Goal: Information Seeking & Learning: Learn about a topic

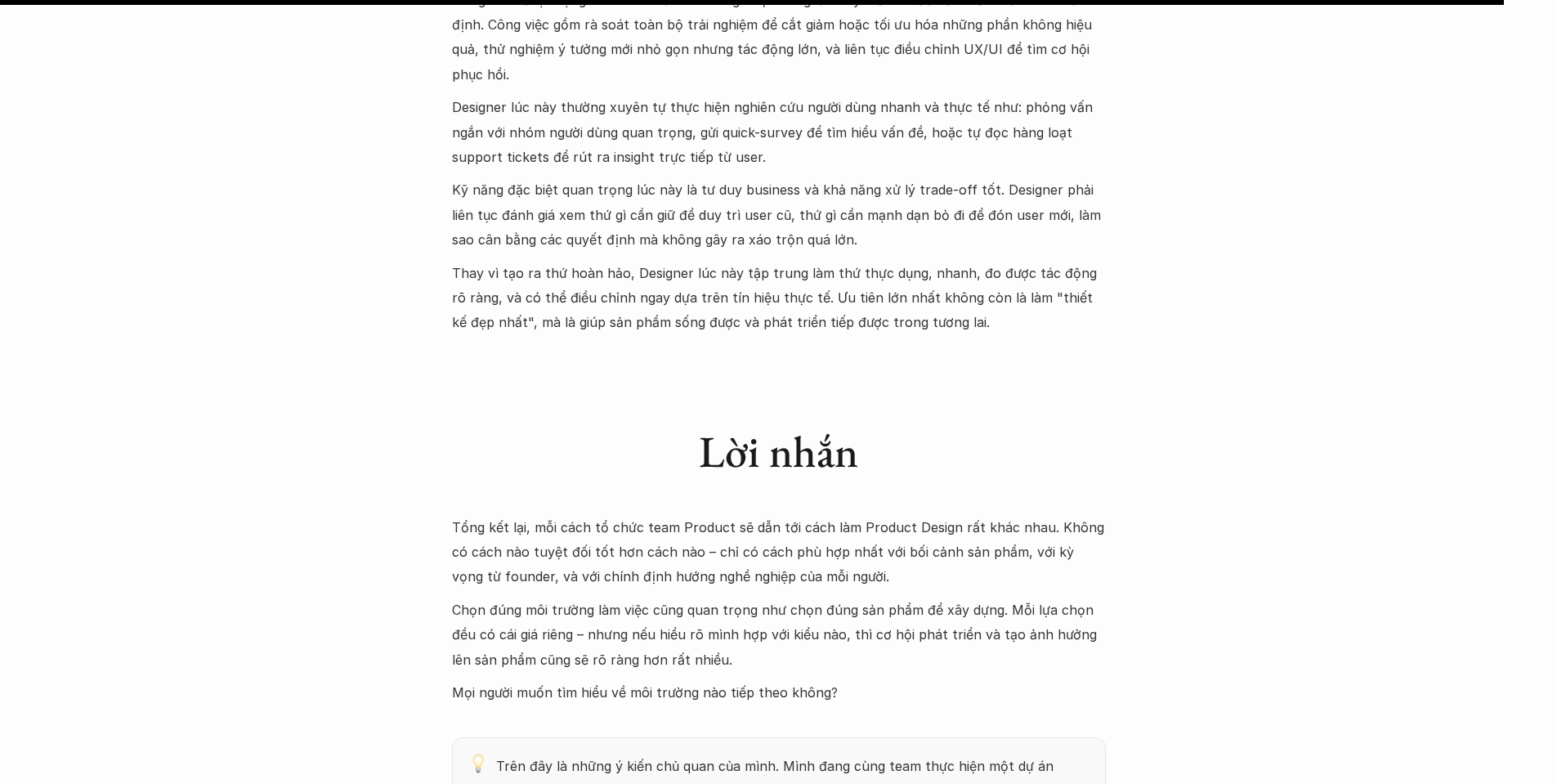
scroll to position [4822, 0]
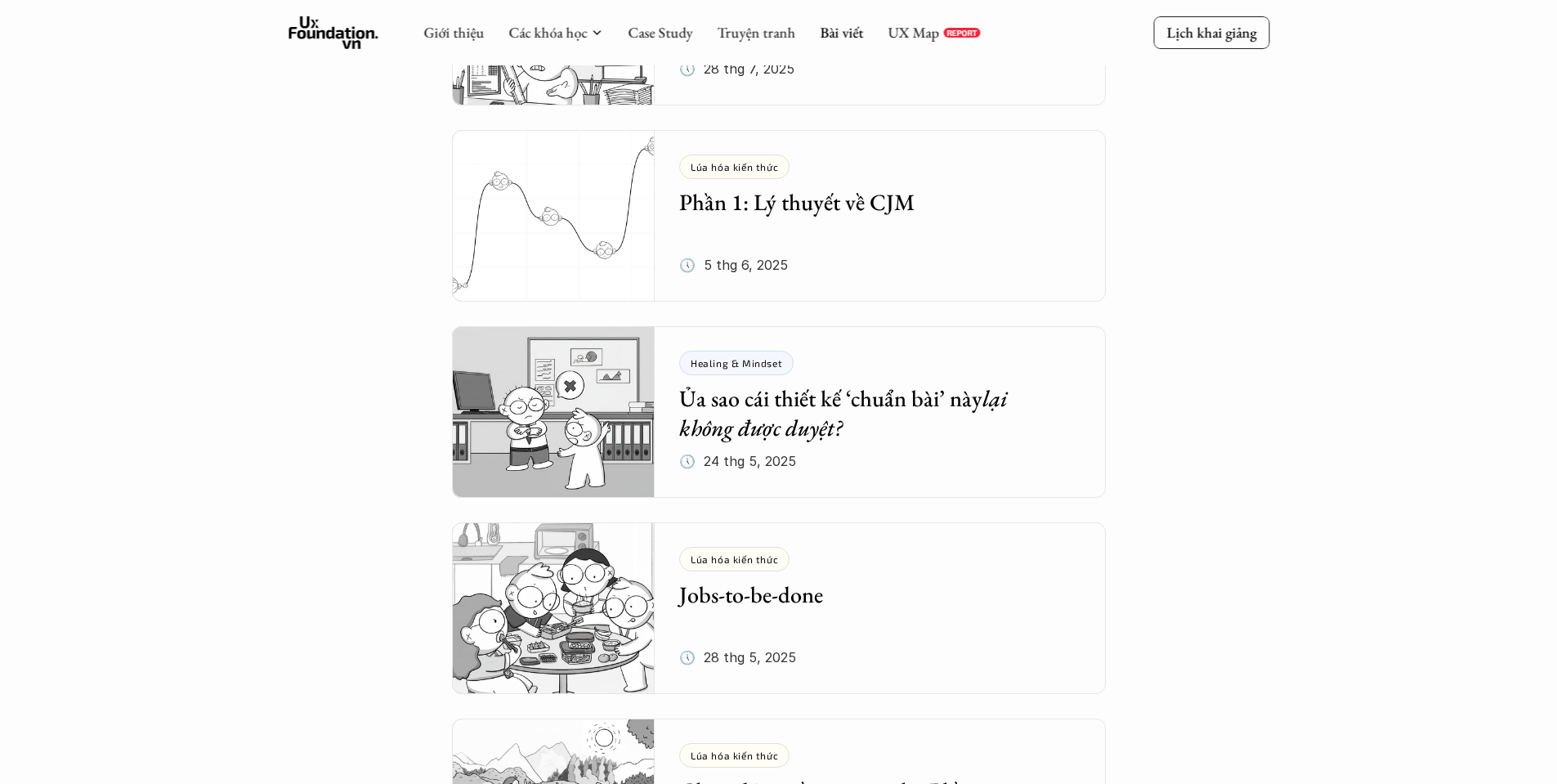
scroll to position [409, 0]
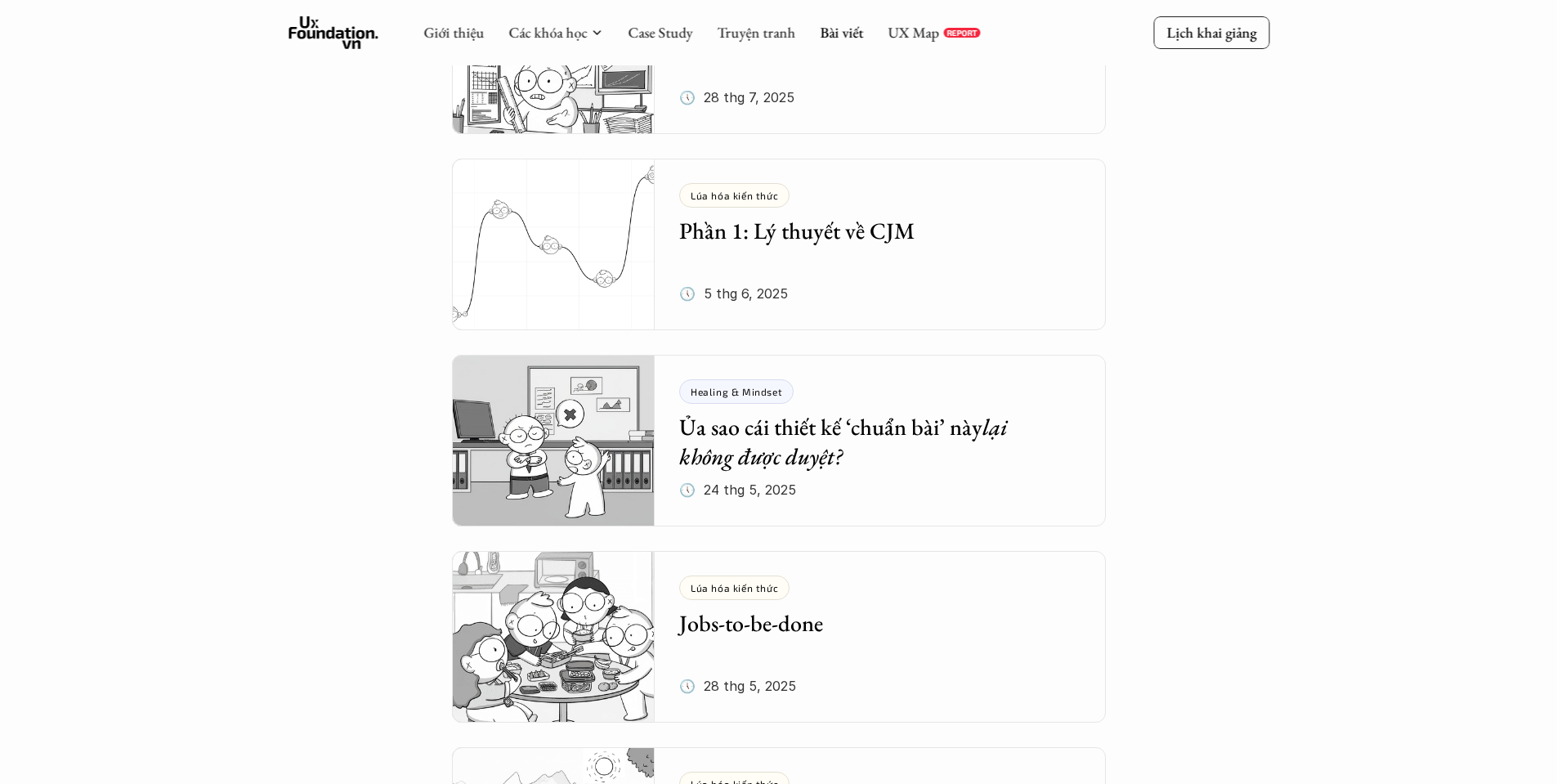
click at [815, 434] on h5 "Ủa sao cái thiết kế ‘chuẩn bài’ này lại không được duyệt?" at bounding box center [868, 441] width 377 height 59
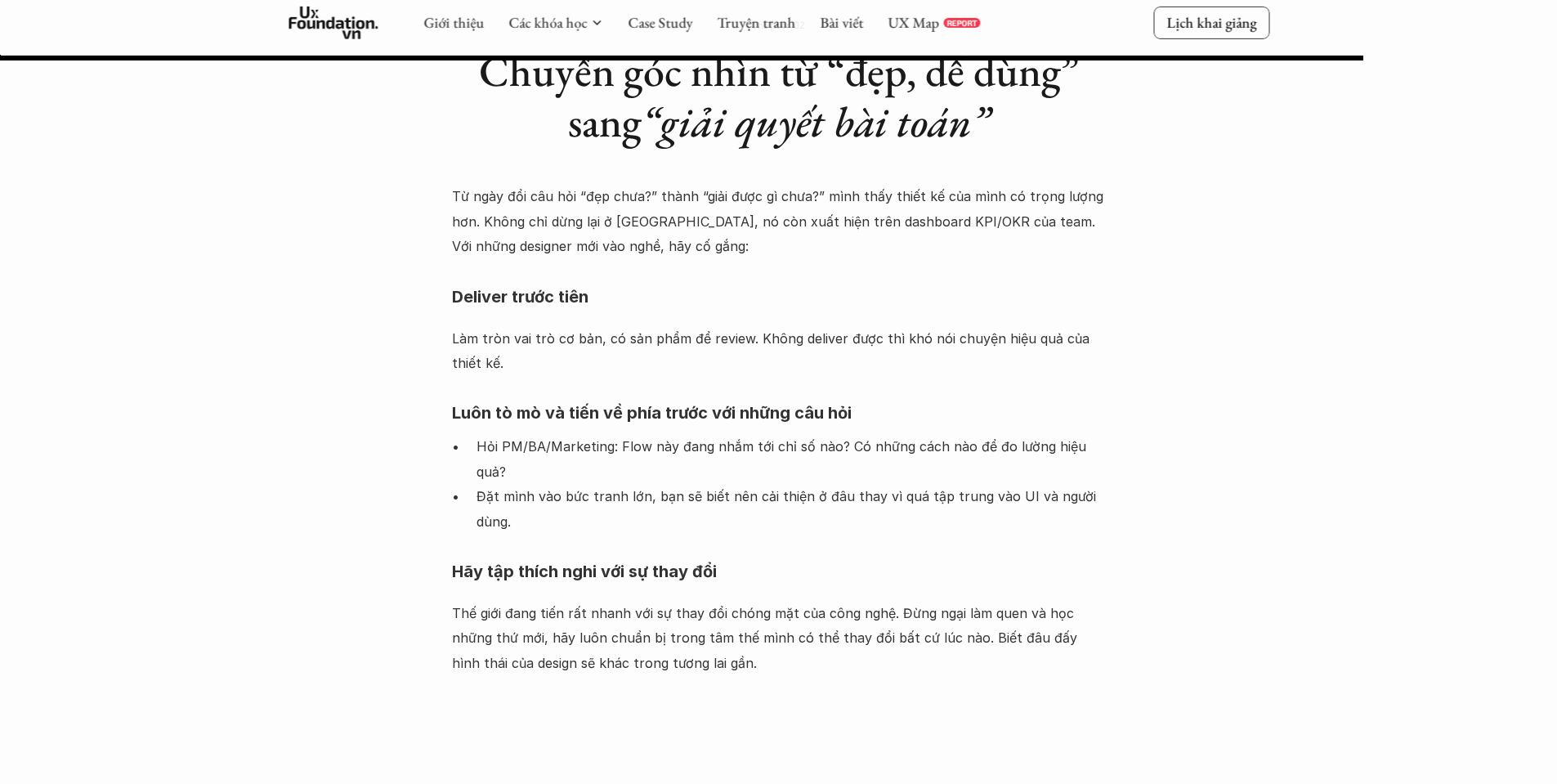
scroll to position [1961, 0]
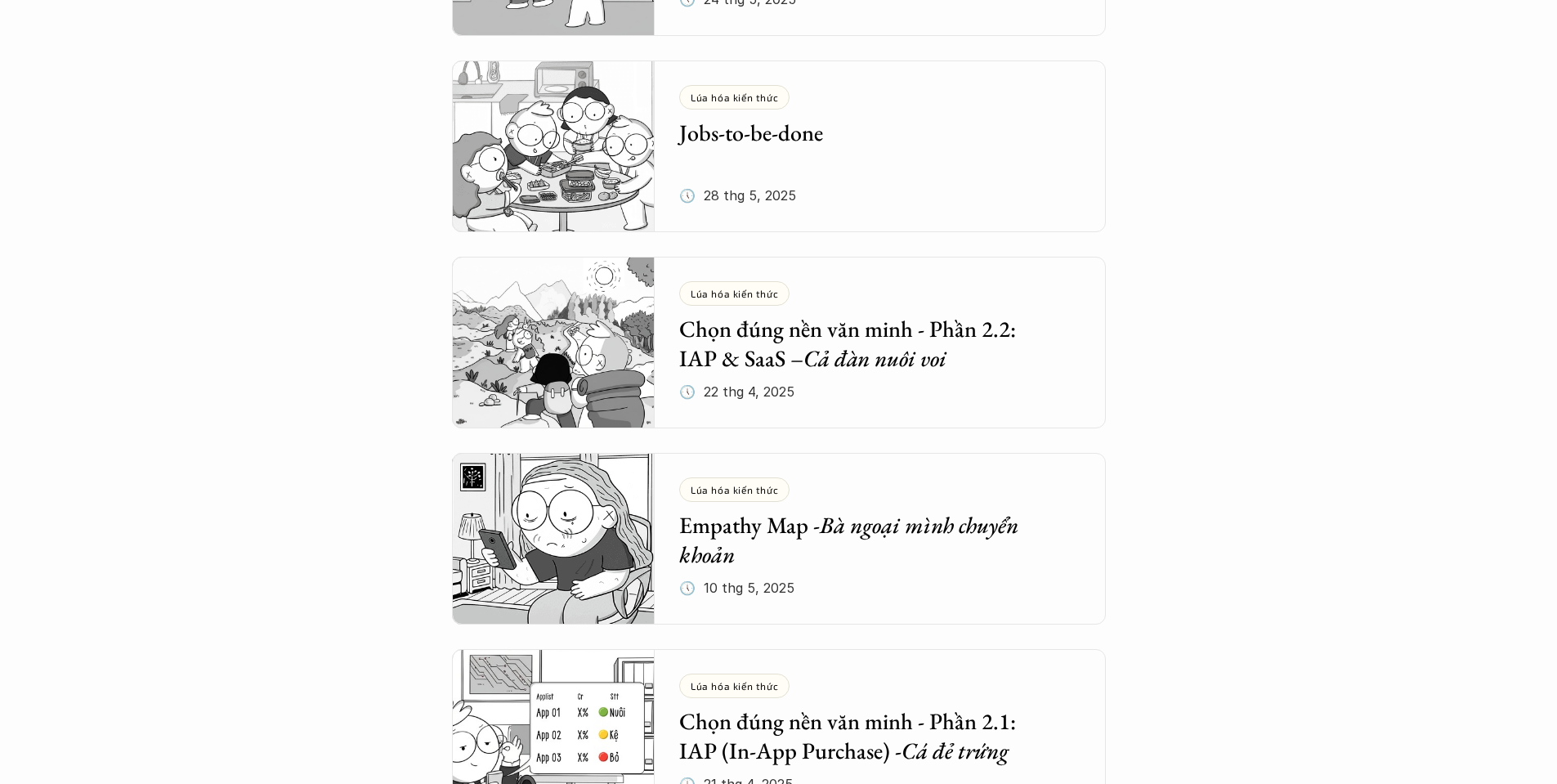
scroll to position [981, 0]
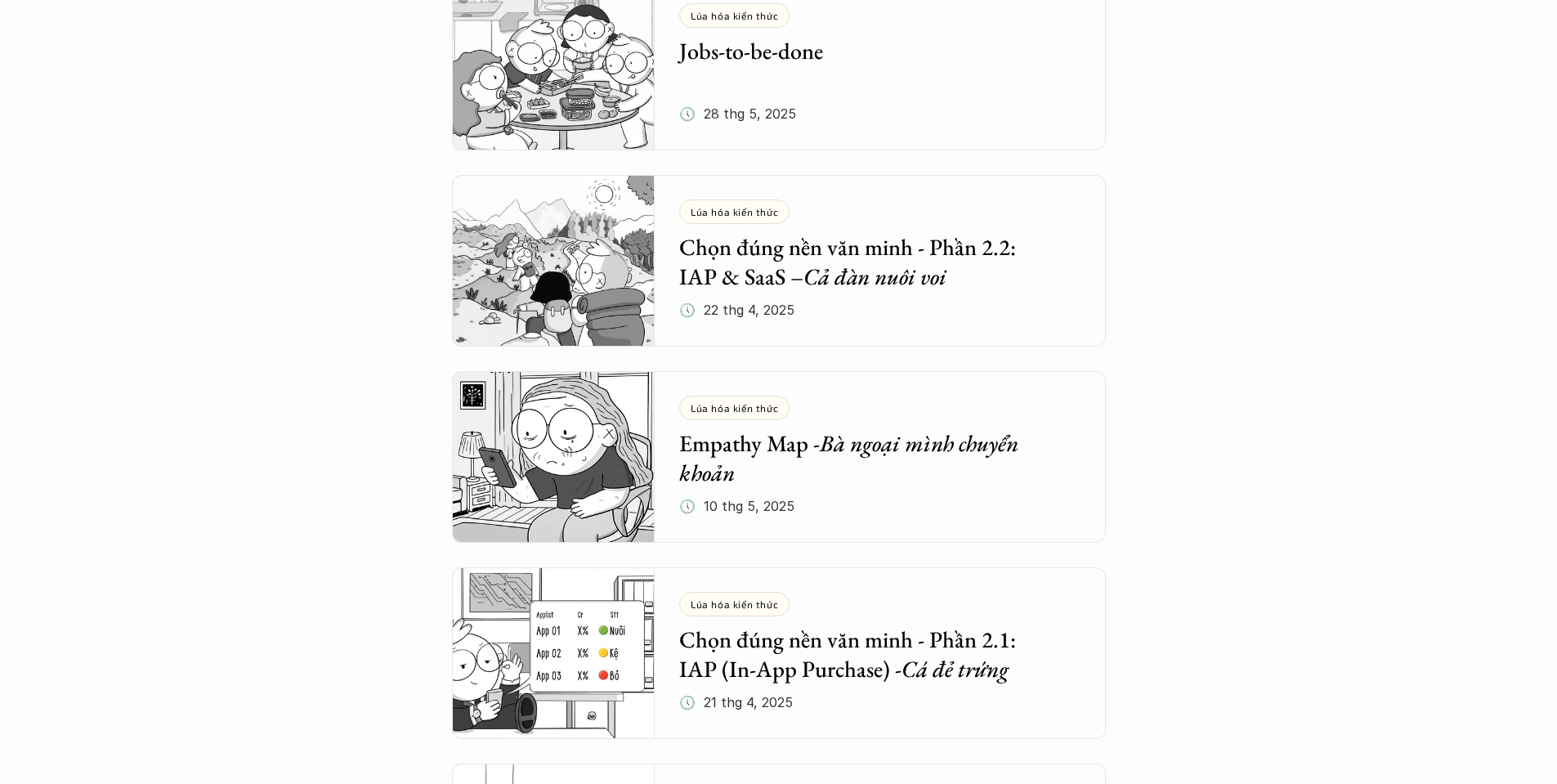
click at [531, 468] on img at bounding box center [554, 457] width 204 height 172
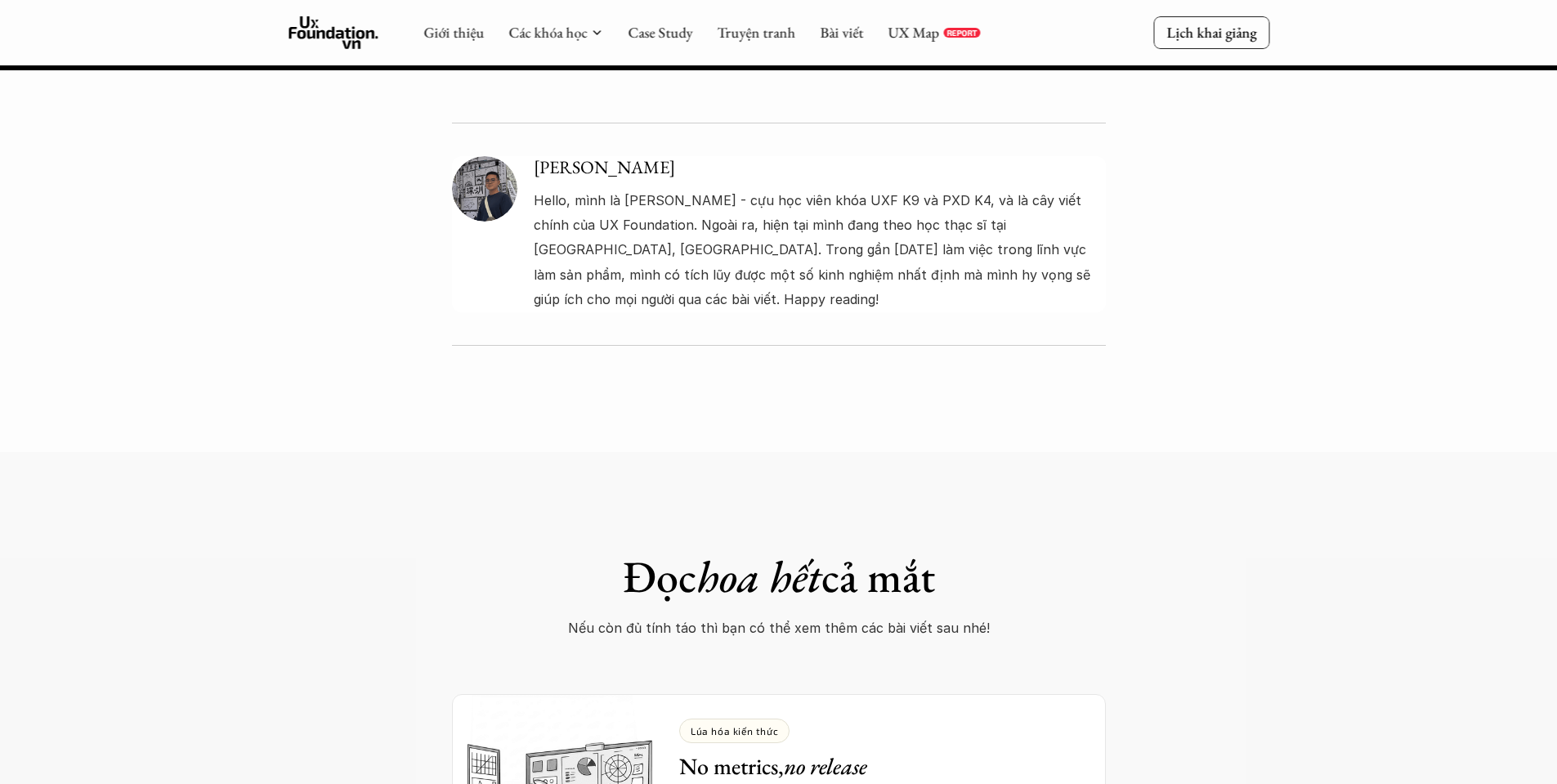
scroll to position [6047, 0]
